Goal: Transaction & Acquisition: Purchase product/service

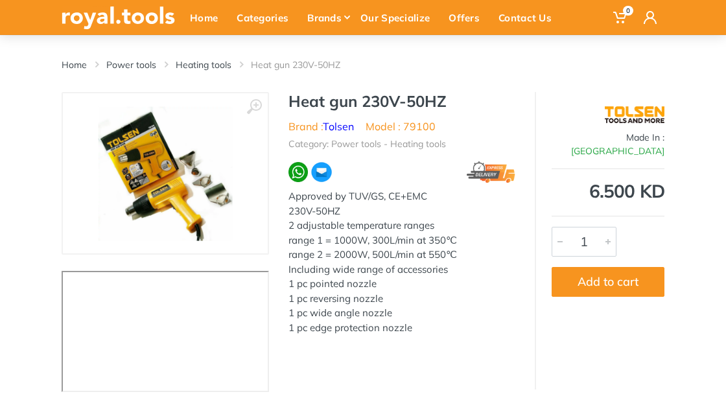
scroll to position [87, 0]
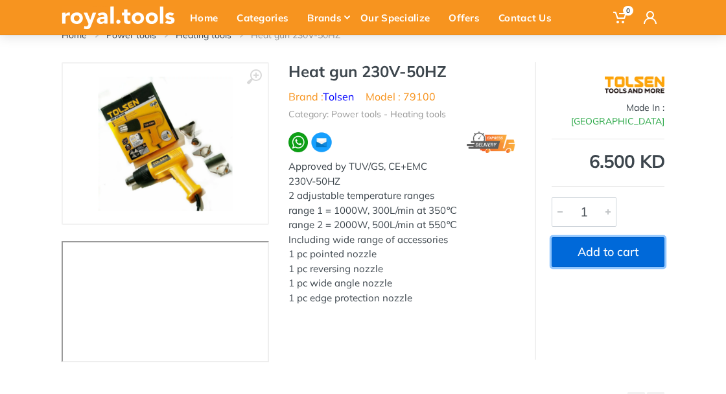
click at [627, 242] on button "Add to cart" at bounding box center [607, 252] width 113 height 30
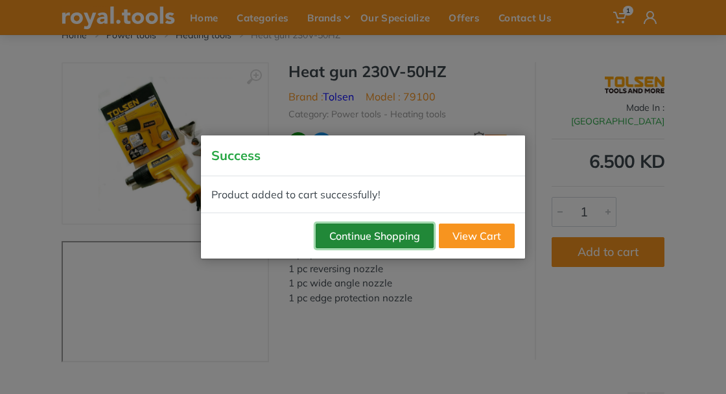
click at [399, 248] on button "Continue Shopping" at bounding box center [375, 236] width 118 height 25
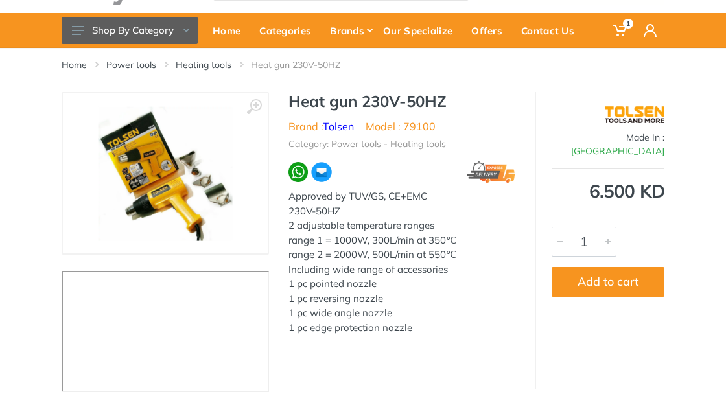
scroll to position [0, 0]
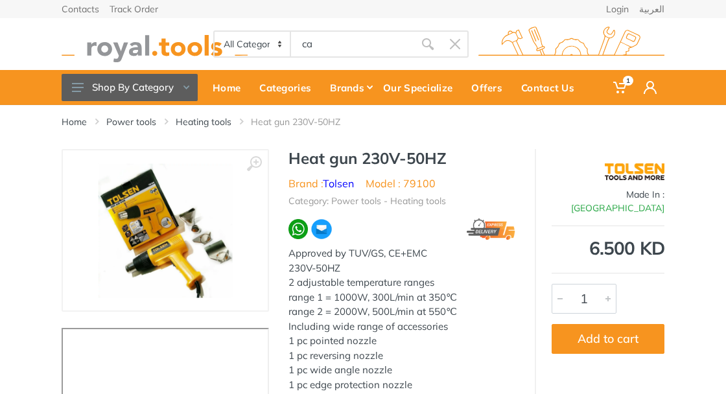
type input "ca"
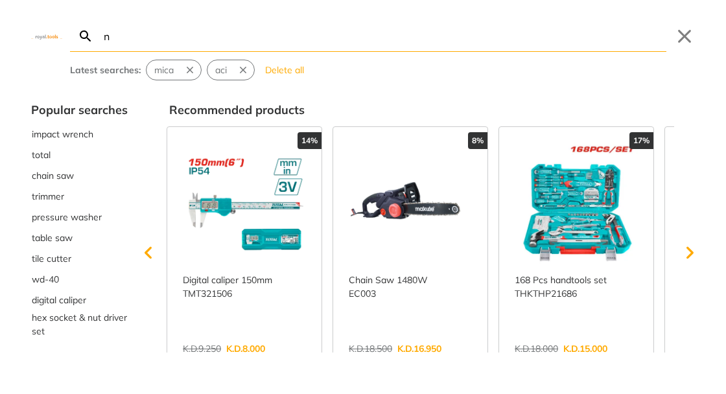
type input "vn"
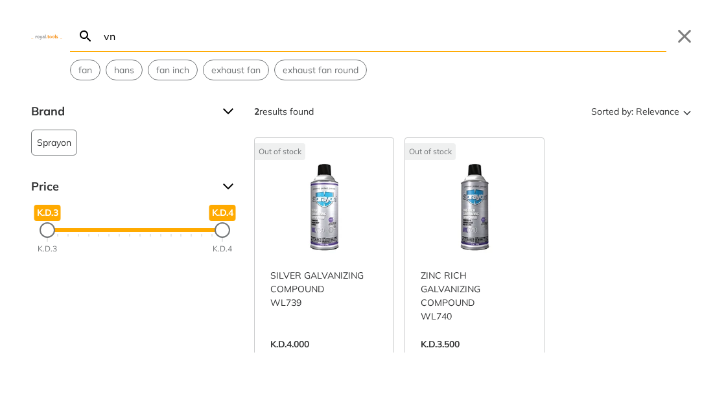
type input "n"
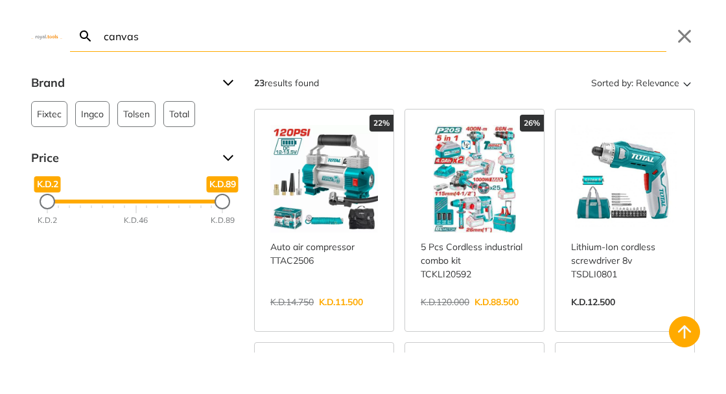
click at [328, 37] on input "canvas" at bounding box center [383, 36] width 565 height 30
type input "c"
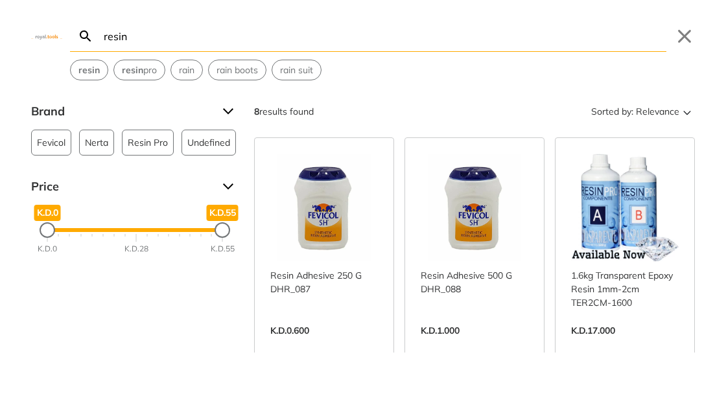
type input "resin"
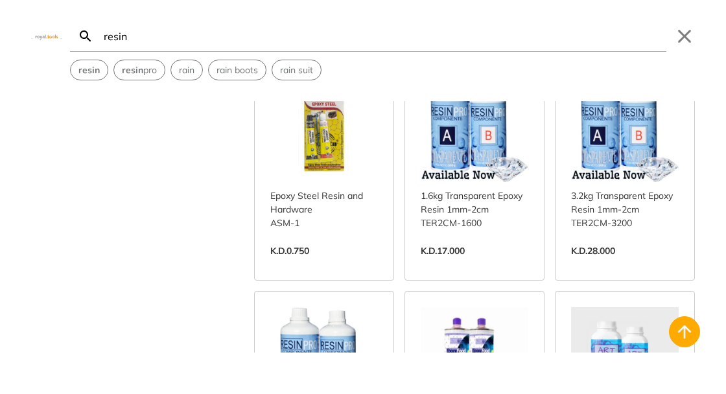
scroll to position [299, 0]
click at [487, 264] on link "View more →" at bounding box center [475, 264] width 108 height 0
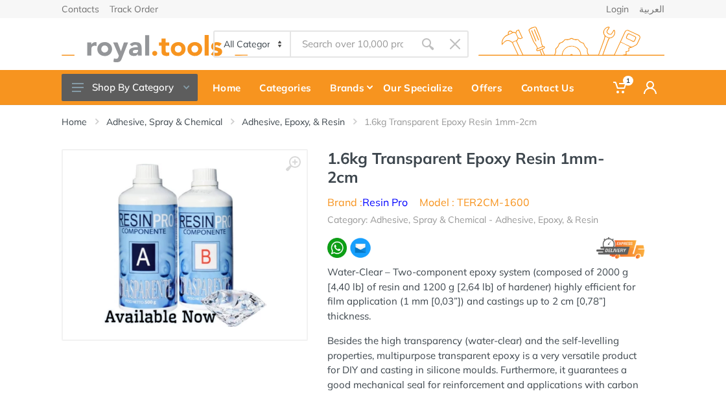
type input "resin"
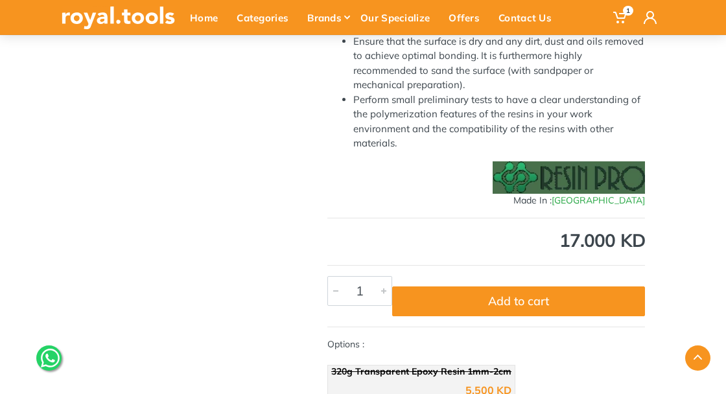
scroll to position [817, 0]
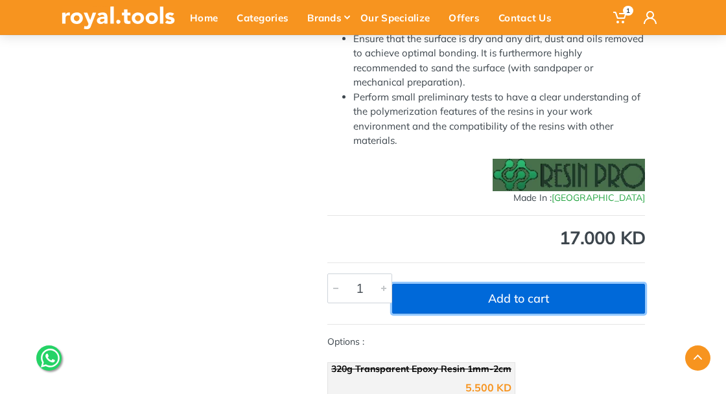
click at [415, 295] on button "Add to cart" at bounding box center [518, 299] width 253 height 30
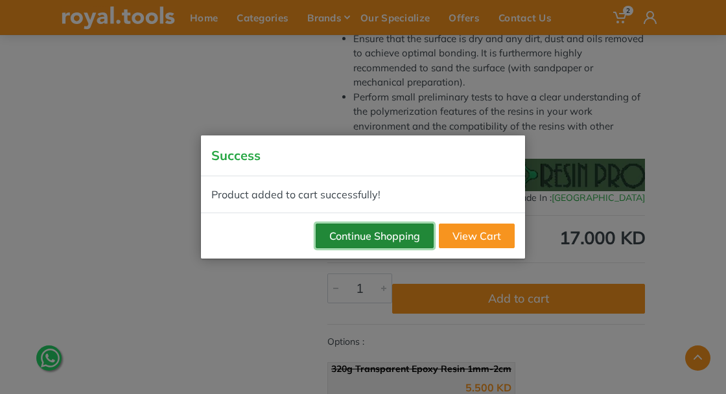
click at [385, 248] on button "Continue Shopping" at bounding box center [375, 236] width 118 height 25
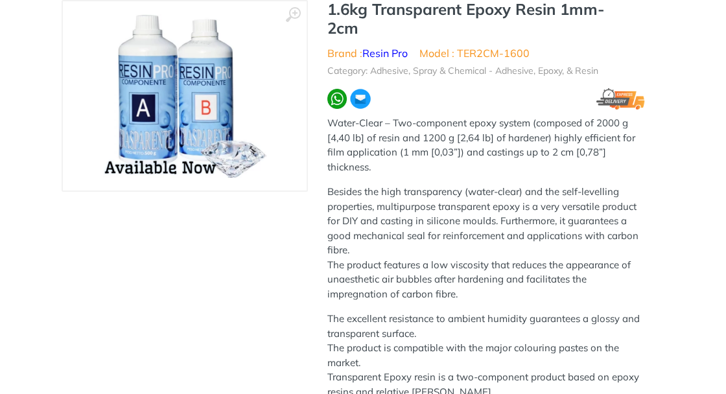
scroll to position [0, 0]
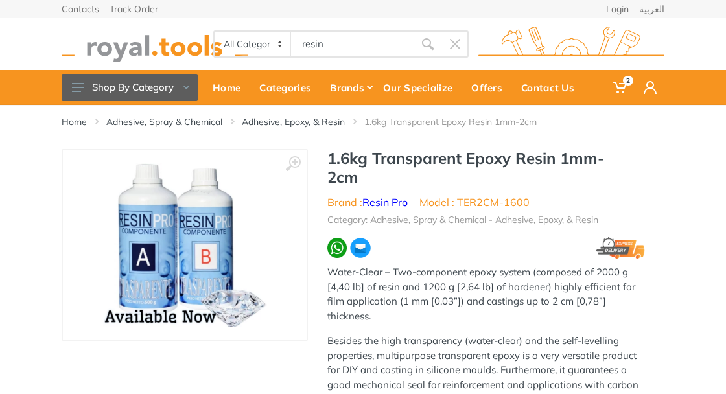
click at [349, 48] on body "2 2" at bounding box center [363, 197] width 726 height 394
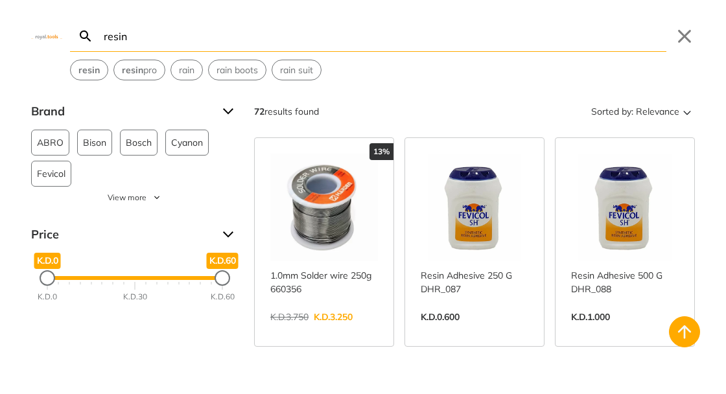
click at [453, 41] on input "resin" at bounding box center [383, 36] width 565 height 30
type input "r"
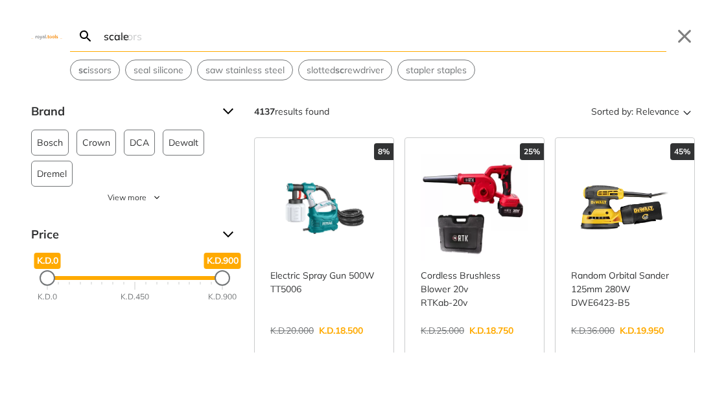
type input "scale"
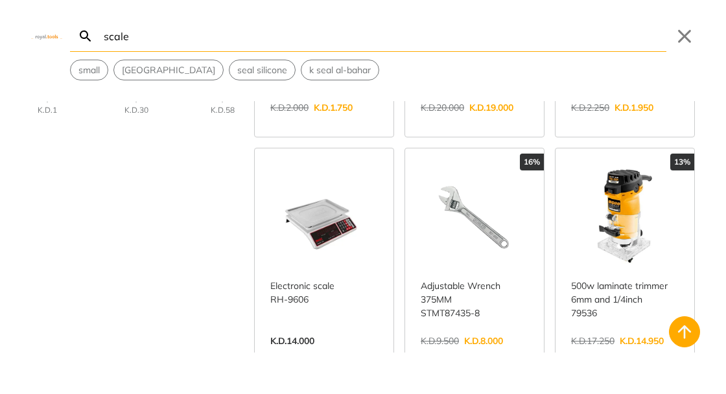
scroll to position [224, 0]
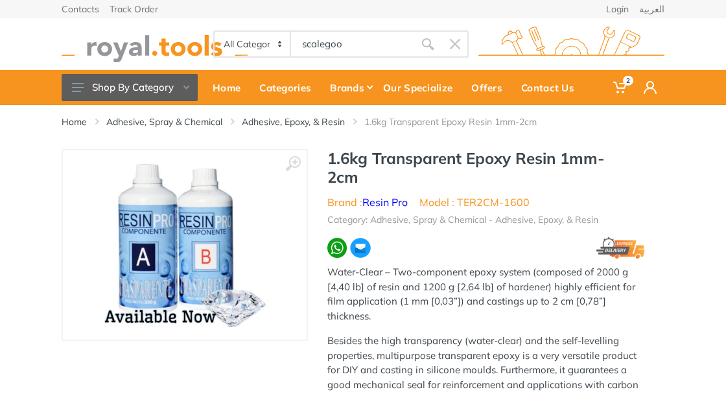
type input "scalegoo"
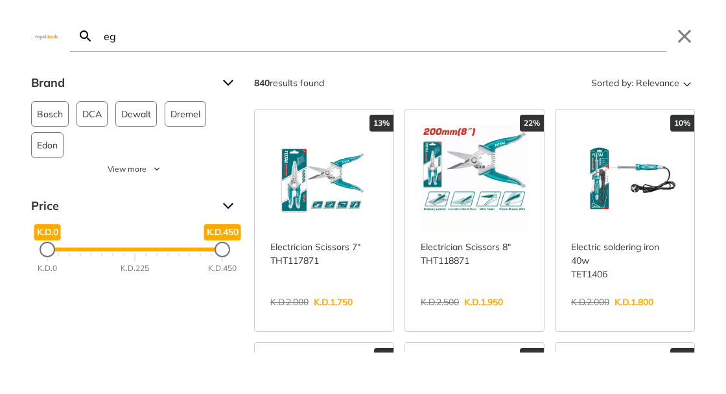
type input "g"
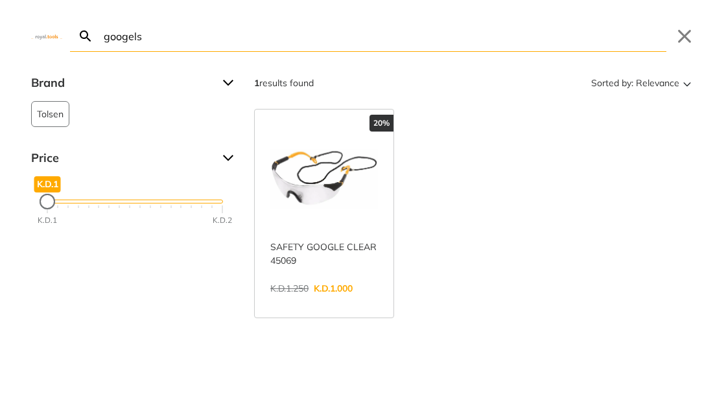
type input "googels"
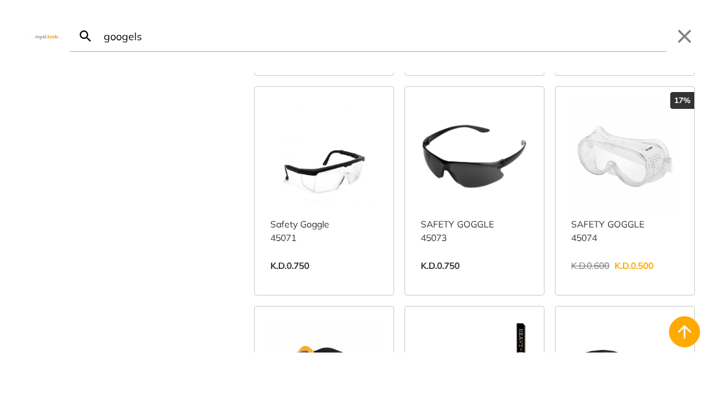
scroll to position [474, 0]
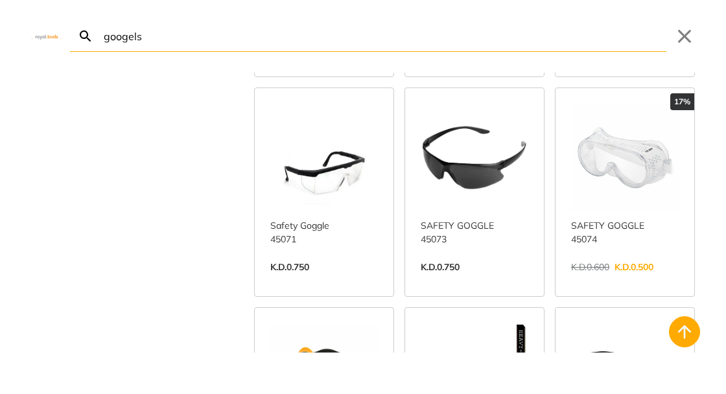
click at [646, 281] on link "View more →" at bounding box center [625, 281] width 108 height 0
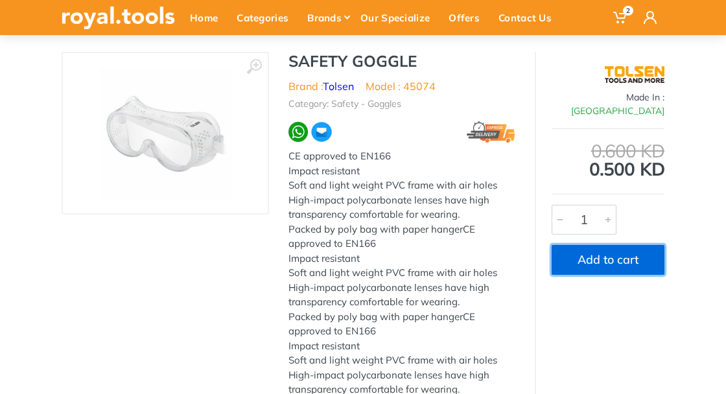
click at [626, 245] on button "Add to cart" at bounding box center [607, 260] width 113 height 30
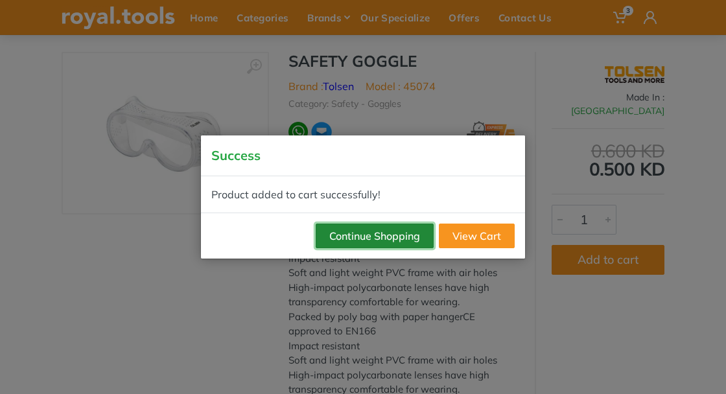
click at [391, 232] on button "Continue Shopping" at bounding box center [375, 236] width 118 height 25
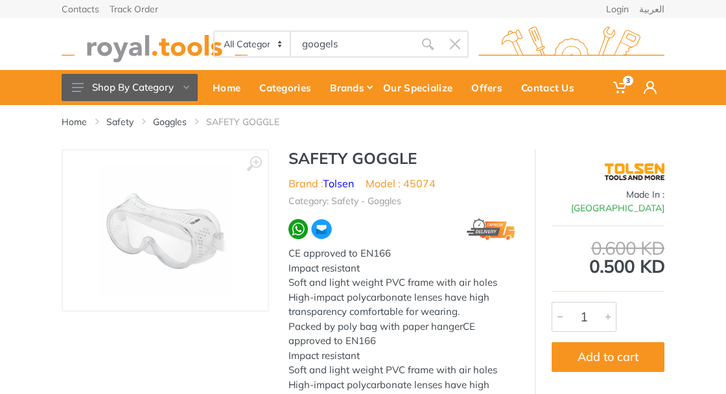
click at [393, 47] on body "3 3" at bounding box center [363, 197] width 726 height 394
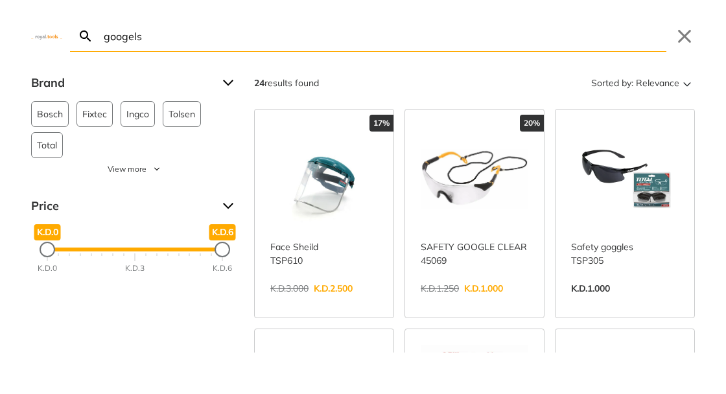
type input "g"
click at [371, 39] on input "googels" at bounding box center [383, 36] width 565 height 30
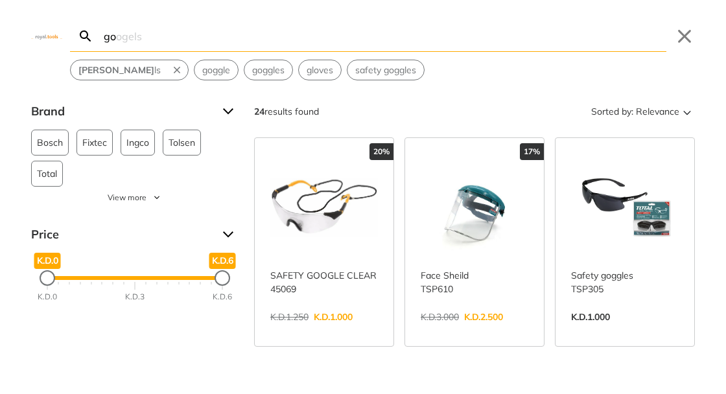
type input "g"
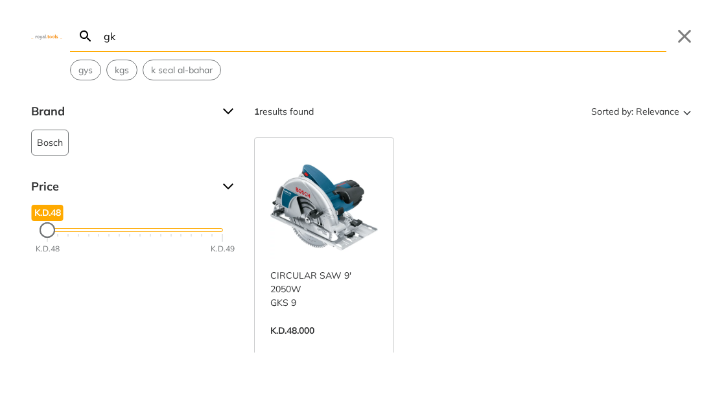
type input "g"
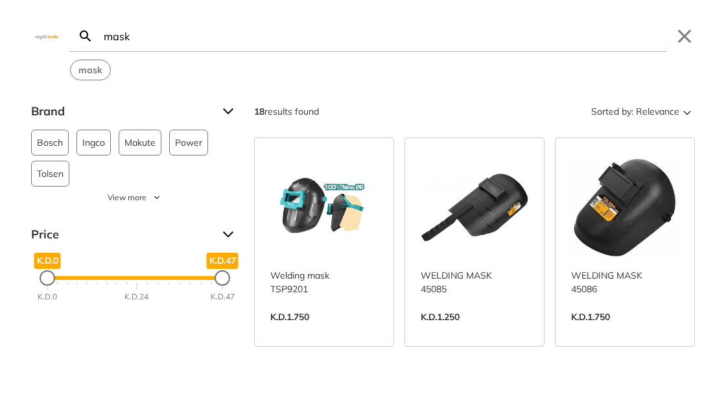
type input "mask"
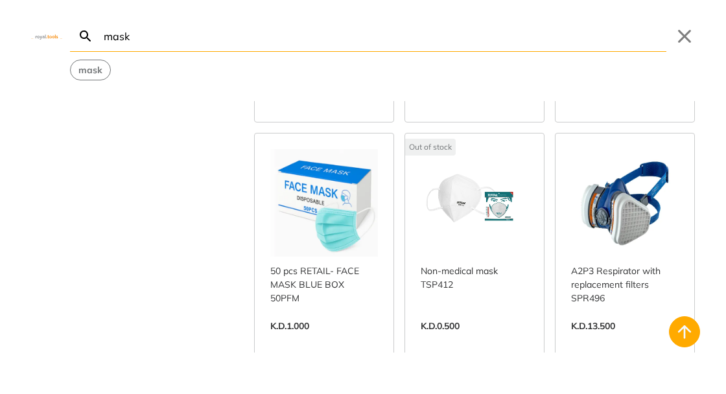
scroll to position [702, 0]
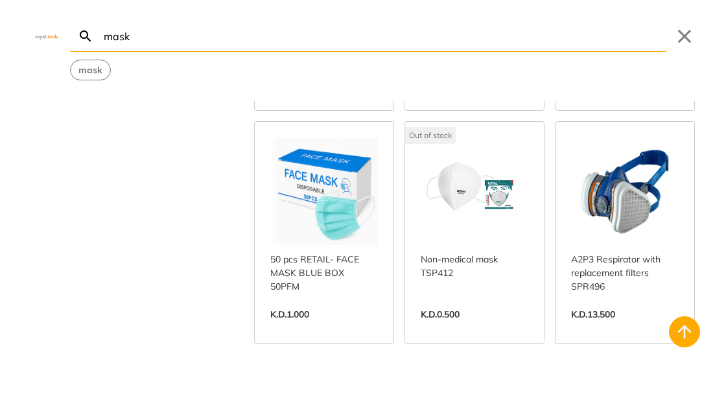
click at [631, 328] on link "View more →" at bounding box center [625, 328] width 108 height 0
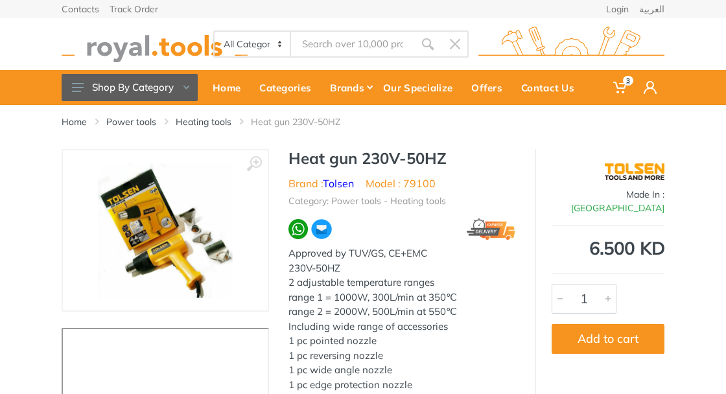
click at [627, 81] on span "3" at bounding box center [628, 81] width 10 height 10
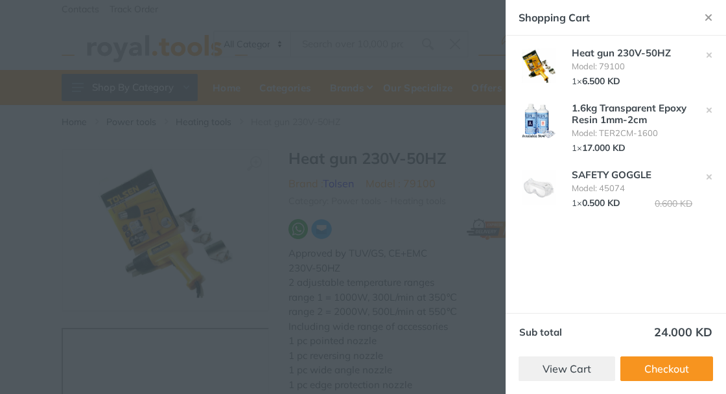
click at [370, 48] on div at bounding box center [363, 197] width 726 height 394
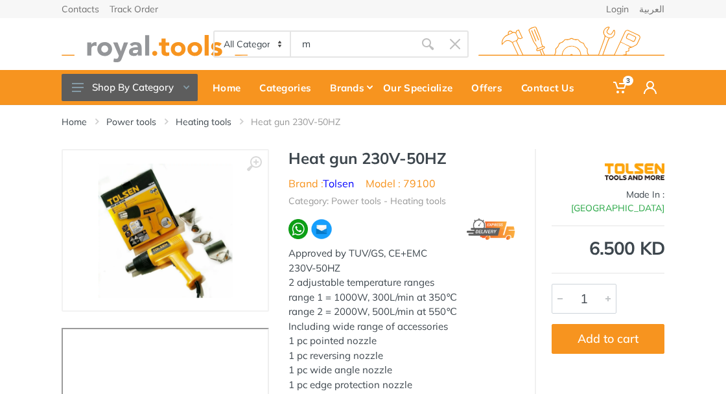
type input "m"
type input "aci"
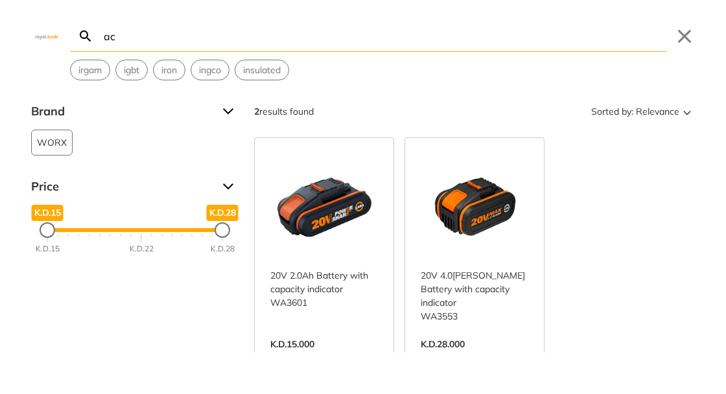
type input "a"
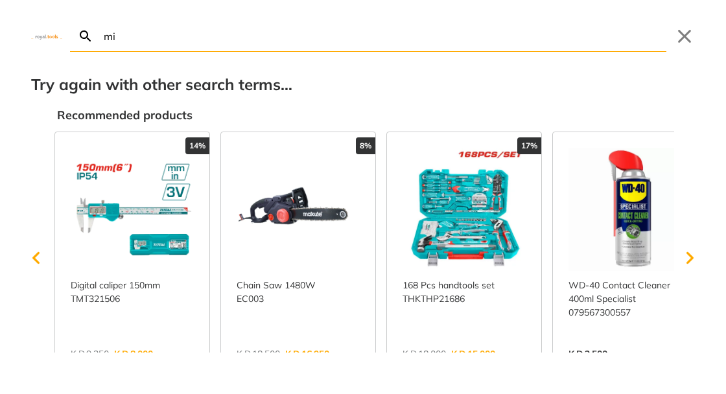
type input "m"
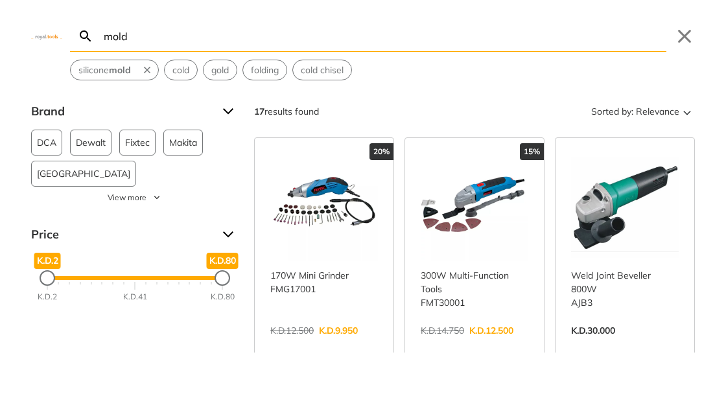
type input "mold"
click at [690, 38] on button "Close" at bounding box center [684, 36] width 21 height 21
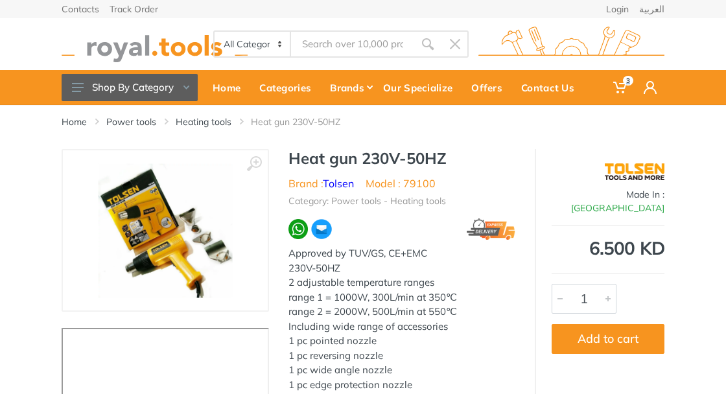
click at [623, 82] on span "3" at bounding box center [628, 81] width 10 height 10
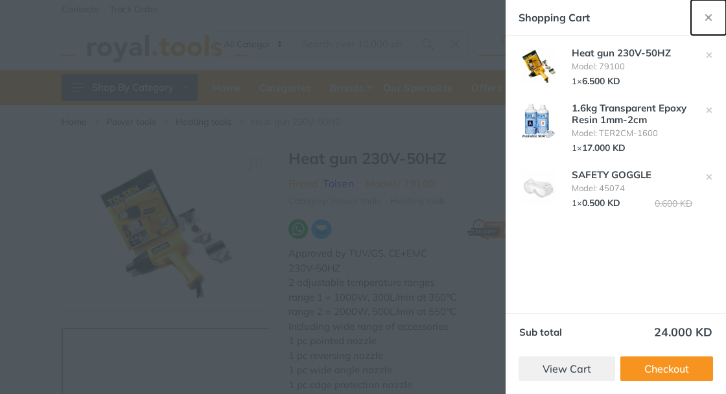
click at [706, 16] on use "button" at bounding box center [708, 17] width 6 height 6
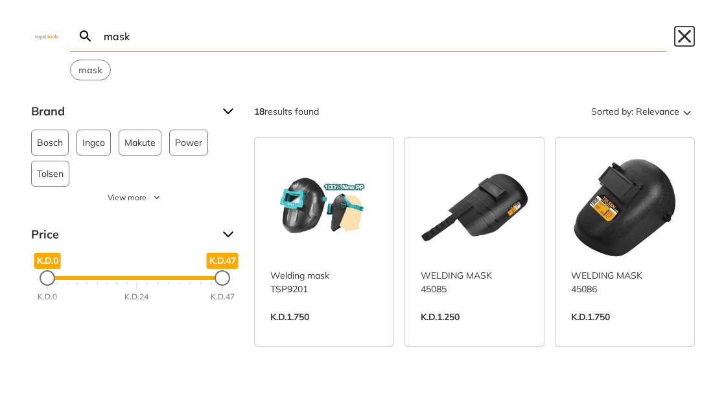
click at [690, 40] on button "Close" at bounding box center [684, 36] width 21 height 21
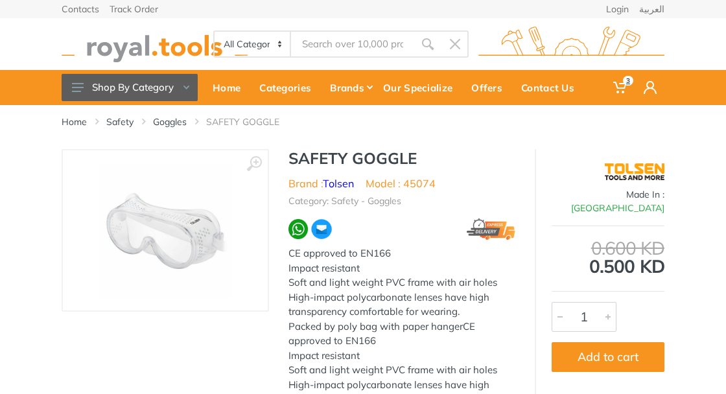
click at [620, 89] on icon at bounding box center [619, 87] width 13 height 13
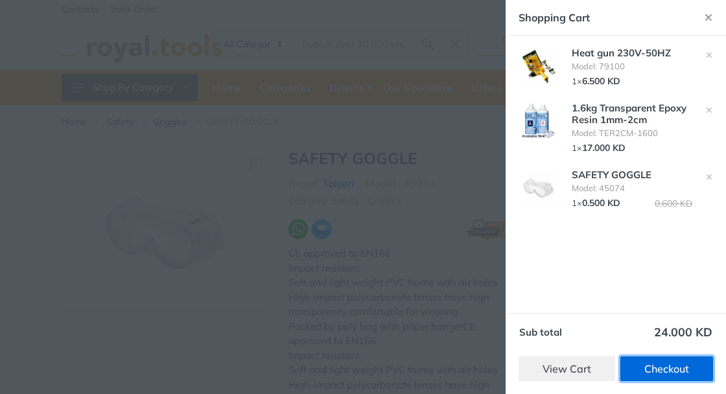
click at [658, 365] on link "Checkout" at bounding box center [666, 368] width 93 height 25
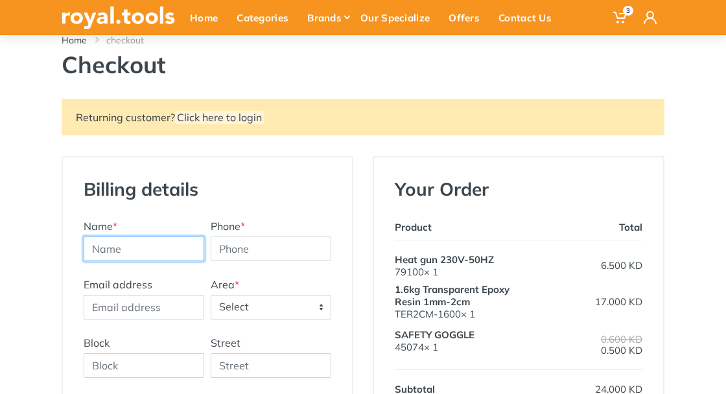
click at [172, 251] on input "text" at bounding box center [144, 249] width 121 height 25
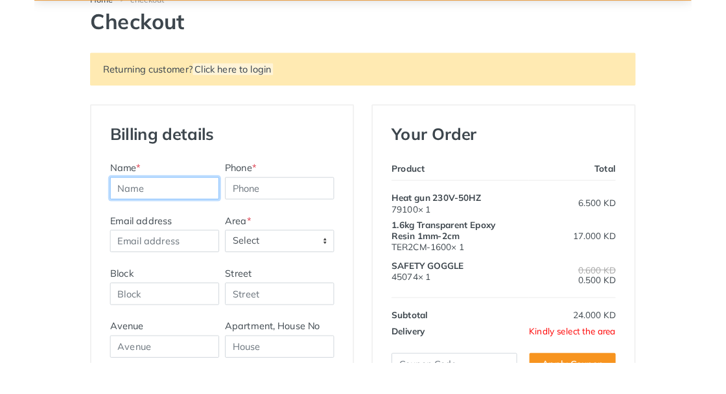
scroll to position [88, 0]
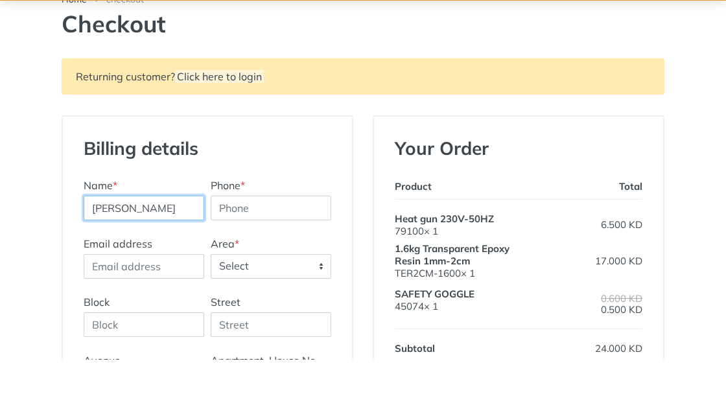
type input "[PERSON_NAME]"
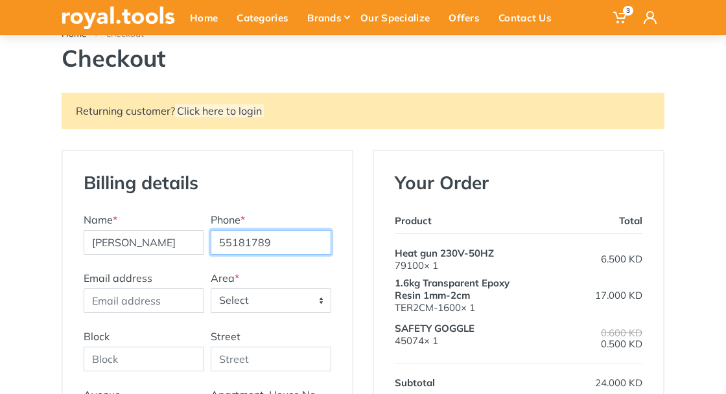
type input "55181789"
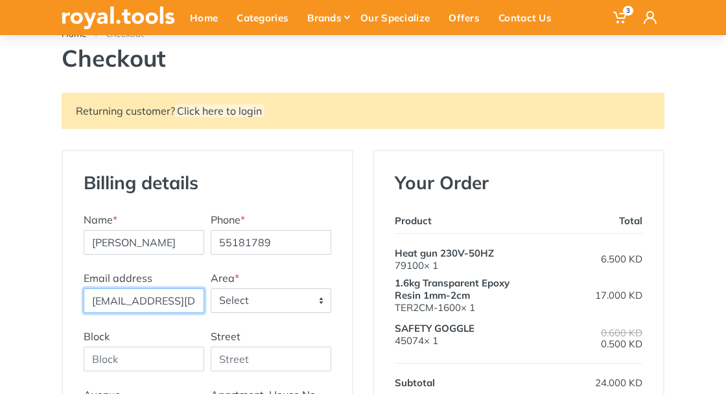
scroll to position [0, 16]
type input "[EMAIL_ADDRESS][DOMAIN_NAME]"
click at [312, 299] on span "Select" at bounding box center [270, 300] width 119 height 23
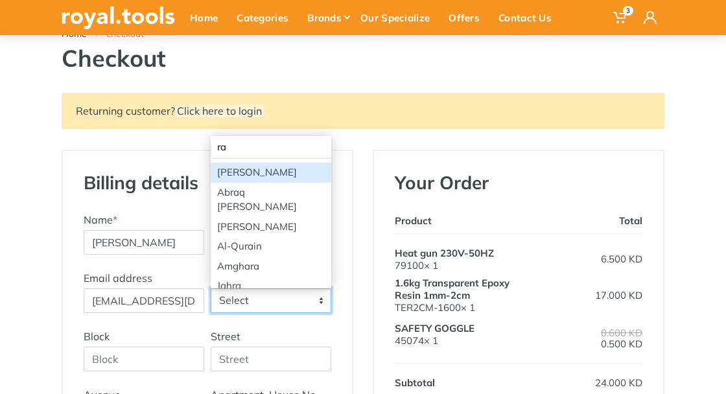
type input "raw"
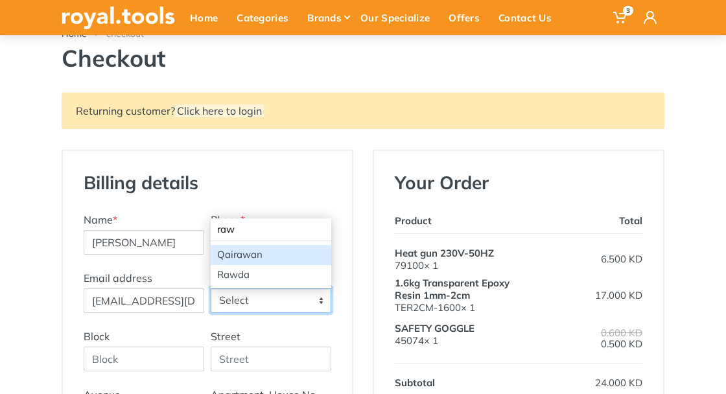
select select "48"
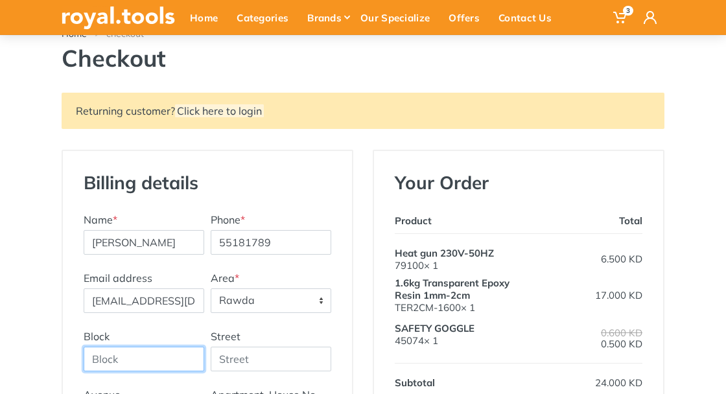
click at [172, 354] on input "Block" at bounding box center [144, 359] width 121 height 25
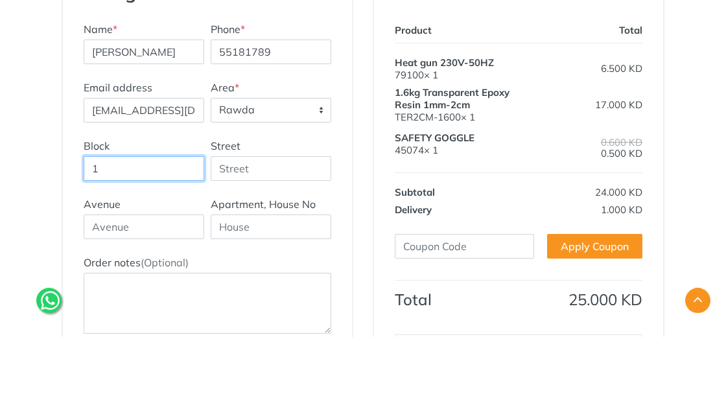
type input "1"
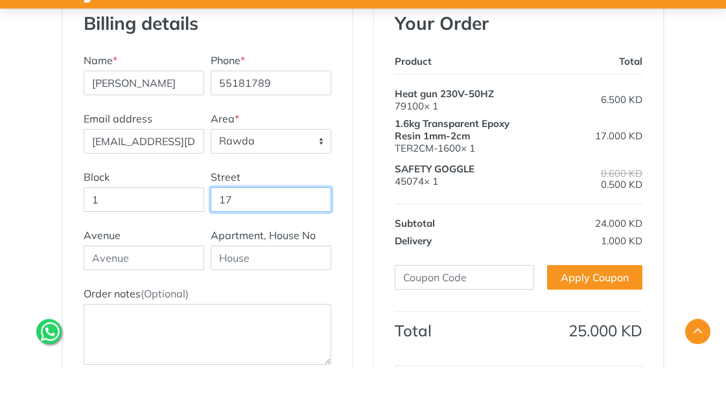
type input "17"
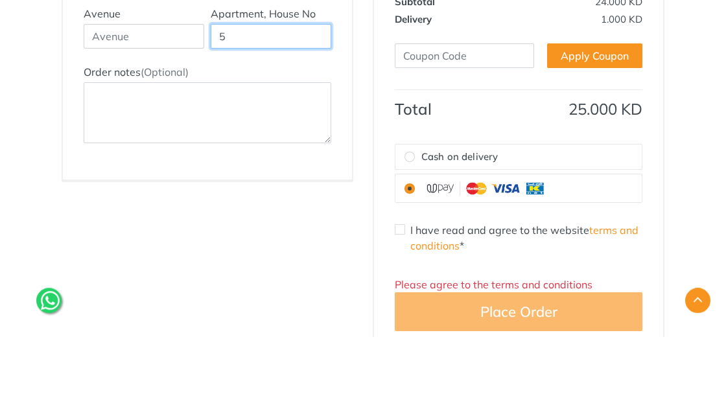
scroll to position [413, 0]
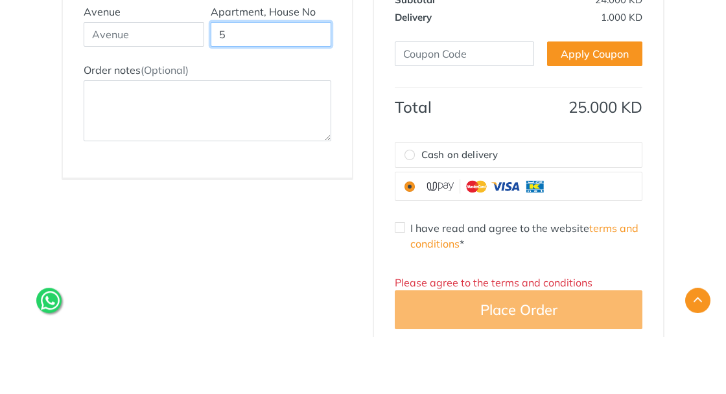
type input "5"
click at [403, 285] on input "I have read and agree to the website terms and conditions *" at bounding box center [400, 285] width 10 height 10
checkbox input "true"
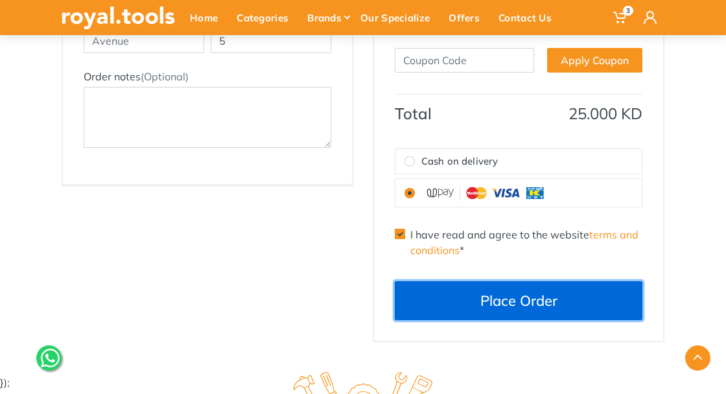
click at [577, 299] on button "Place Order" at bounding box center [519, 300] width 248 height 39
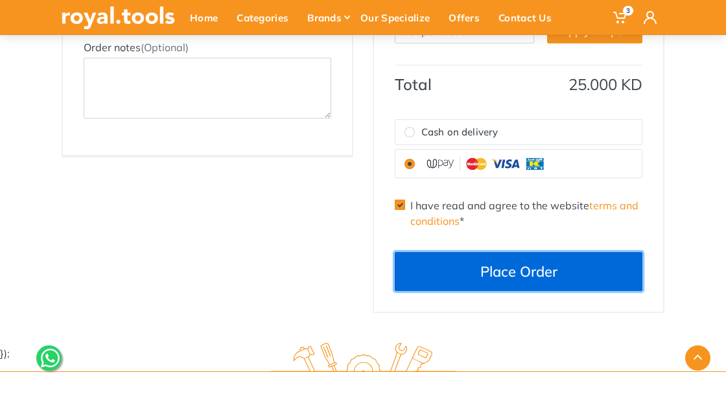
scroll to position [506, 0]
